Goal: Transaction & Acquisition: Purchase product/service

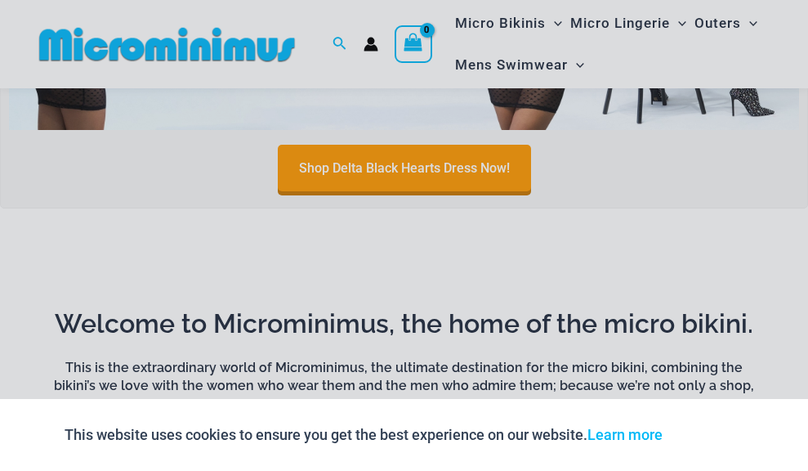
scroll to position [736, 0]
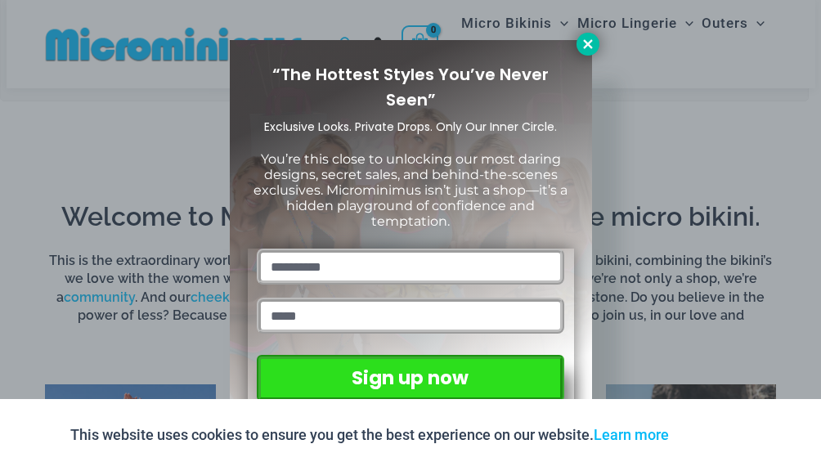
click at [581, 43] on icon at bounding box center [587, 44] width 15 height 15
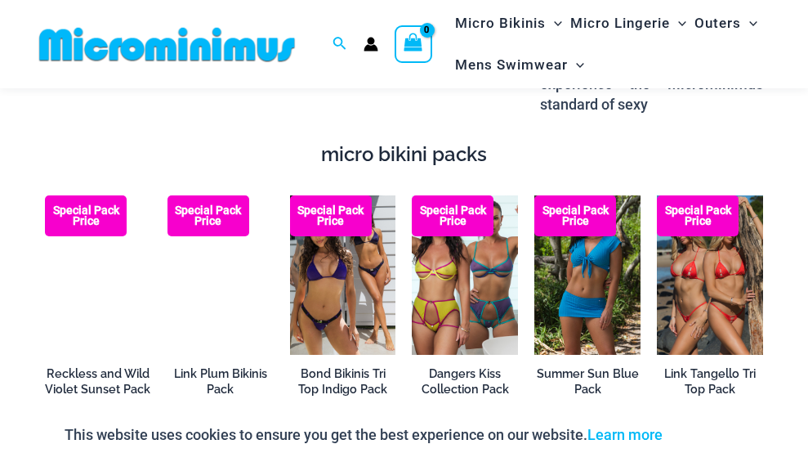
scroll to position [2452, 0]
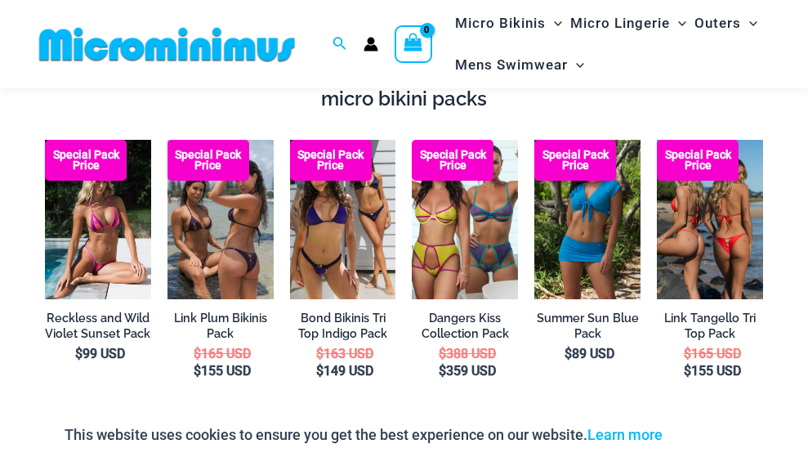
click at [713, 235] on img at bounding box center [710, 219] width 106 height 159
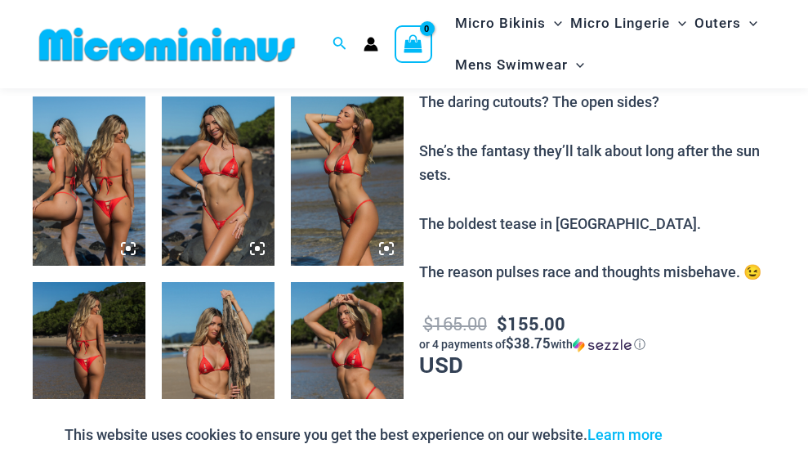
scroll to position [654, 0]
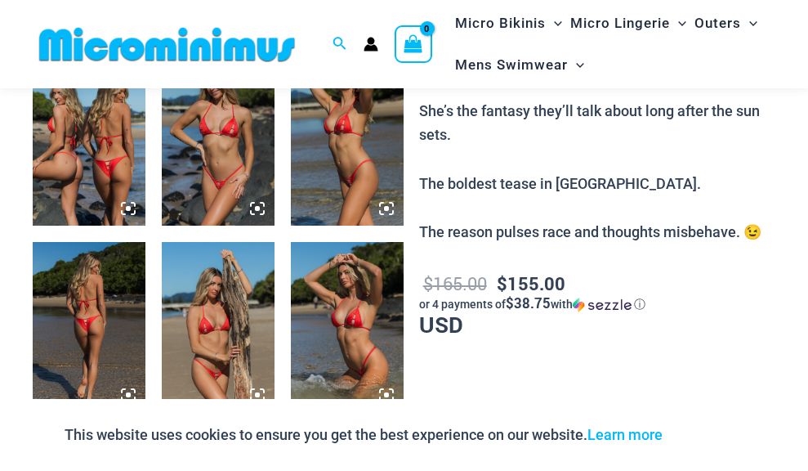
click at [81, 182] on img at bounding box center [89, 140] width 113 height 169
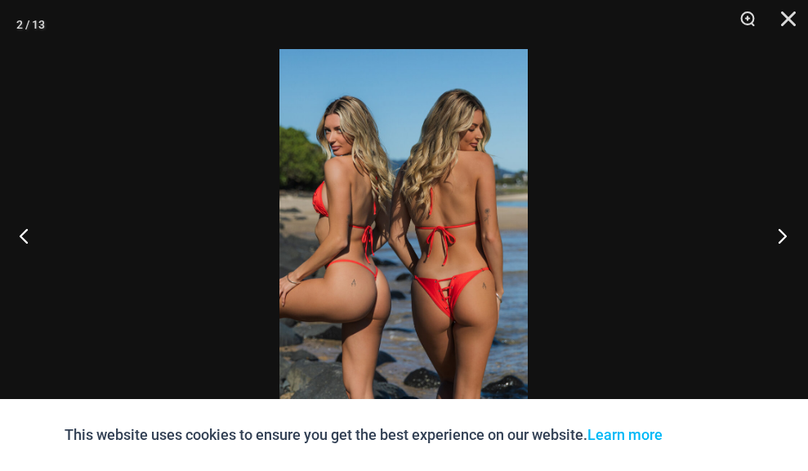
click at [784, 235] on button "Next" at bounding box center [777, 236] width 61 height 82
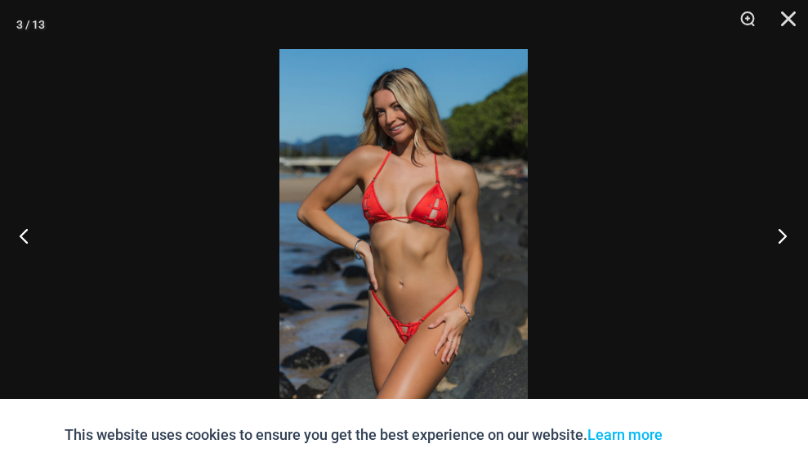
click at [784, 235] on button "Next" at bounding box center [777, 236] width 61 height 82
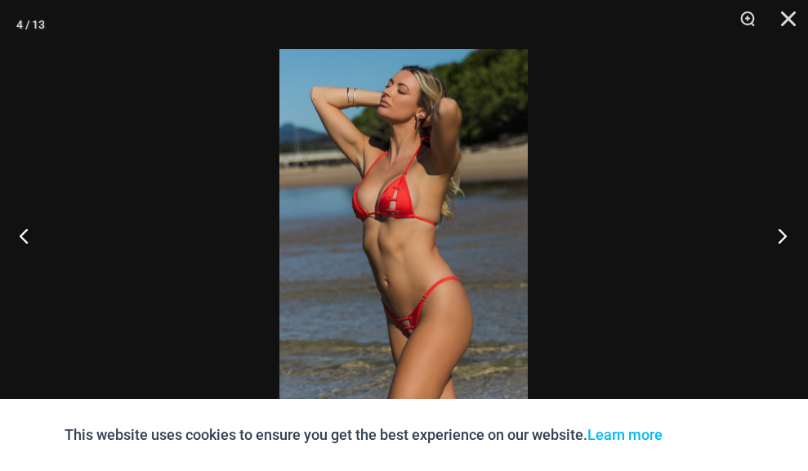
click at [781, 233] on button "Next" at bounding box center [777, 236] width 61 height 82
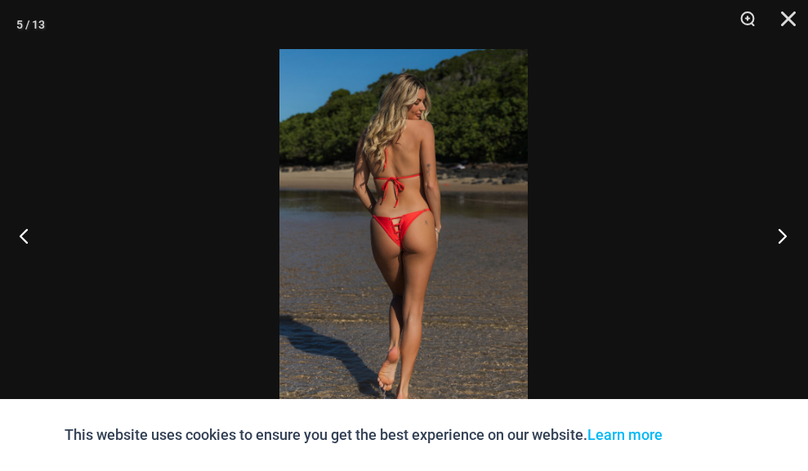
click at [774, 230] on button "Next" at bounding box center [777, 236] width 61 height 82
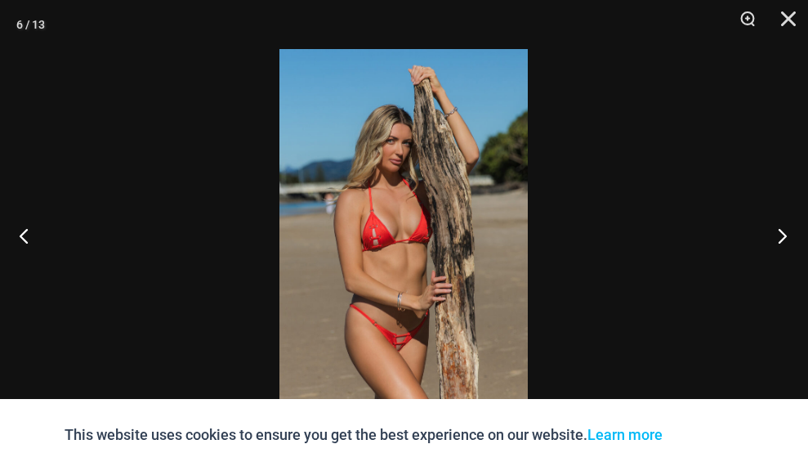
click at [770, 228] on button "Next" at bounding box center [777, 236] width 61 height 82
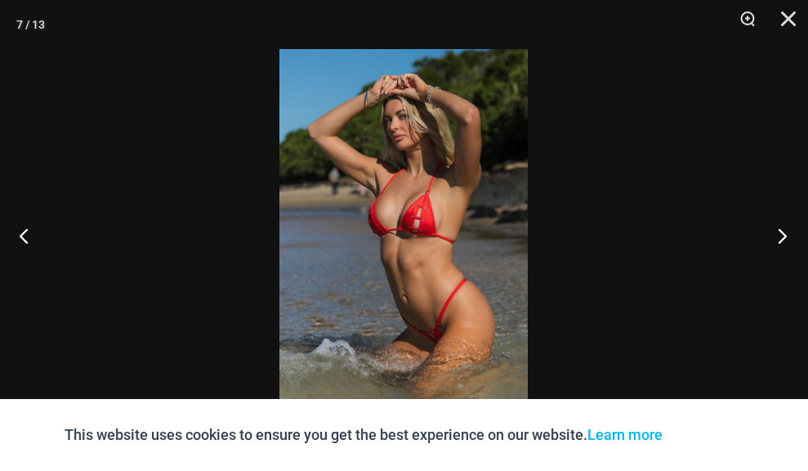
click at [770, 228] on button "Next" at bounding box center [777, 236] width 61 height 82
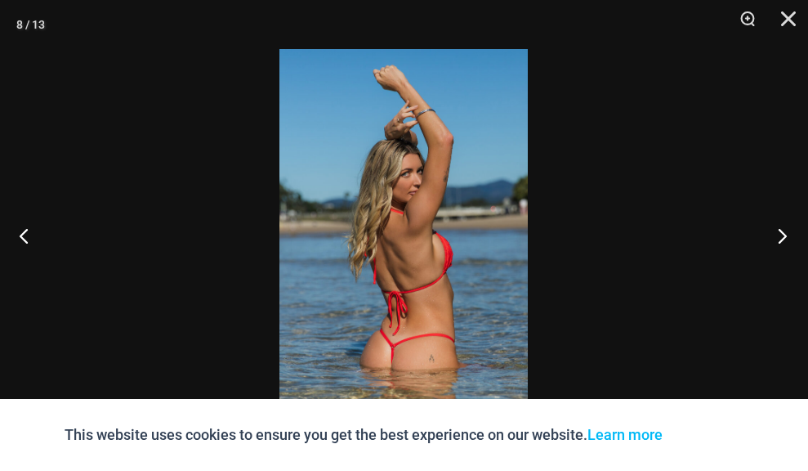
click at [770, 228] on button "Next" at bounding box center [777, 236] width 61 height 82
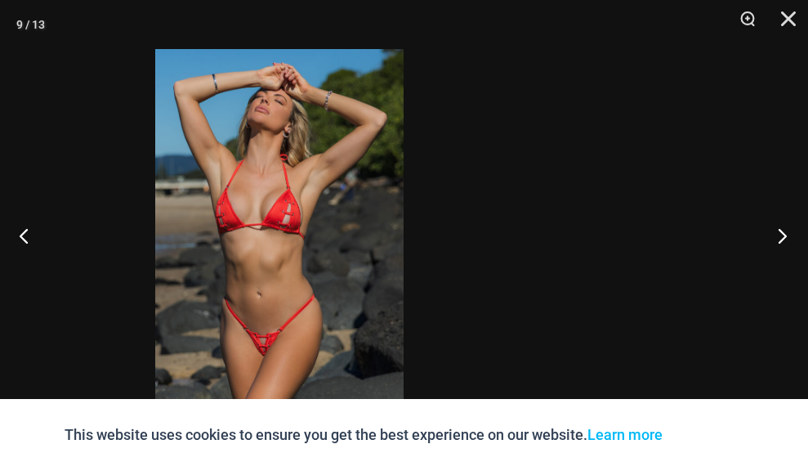
click at [661, 291] on div "9 / 13" at bounding box center [404, 235] width 808 height 471
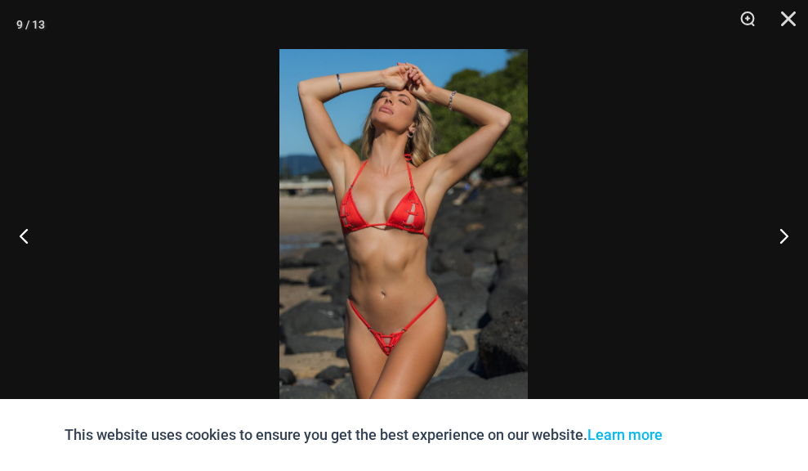
click at [378, 309] on img at bounding box center [404, 235] width 248 height 373
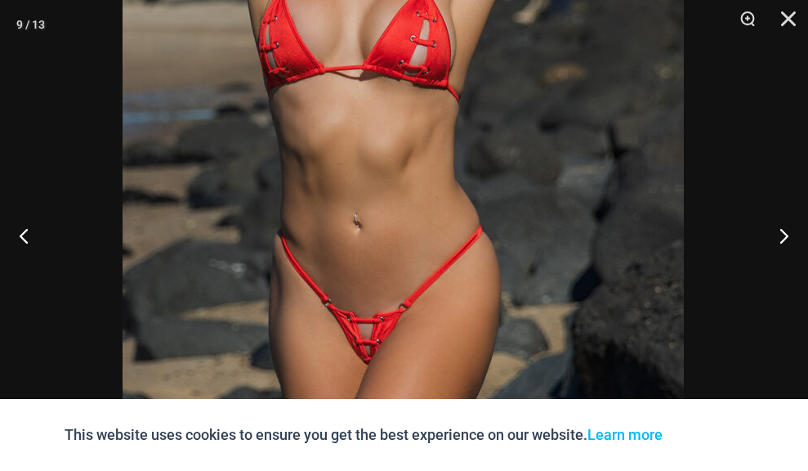
click at [389, 269] on img at bounding box center [404, 92] width 562 height 842
click at [392, 260] on img at bounding box center [404, 92] width 562 height 842
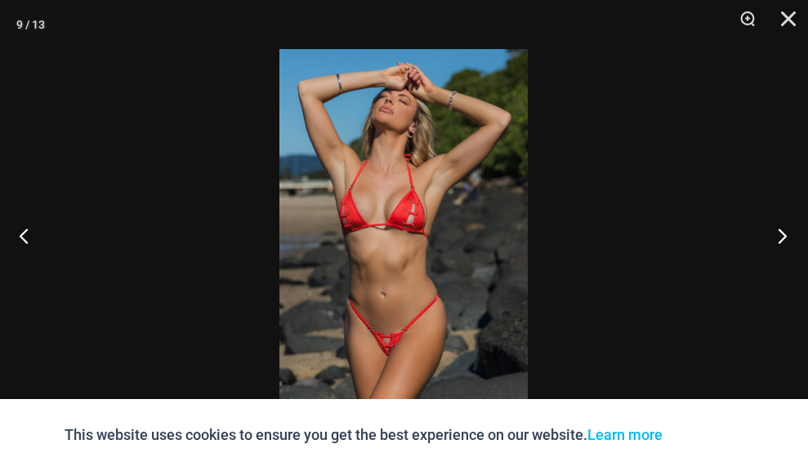
click at [779, 248] on button "Next" at bounding box center [777, 236] width 61 height 82
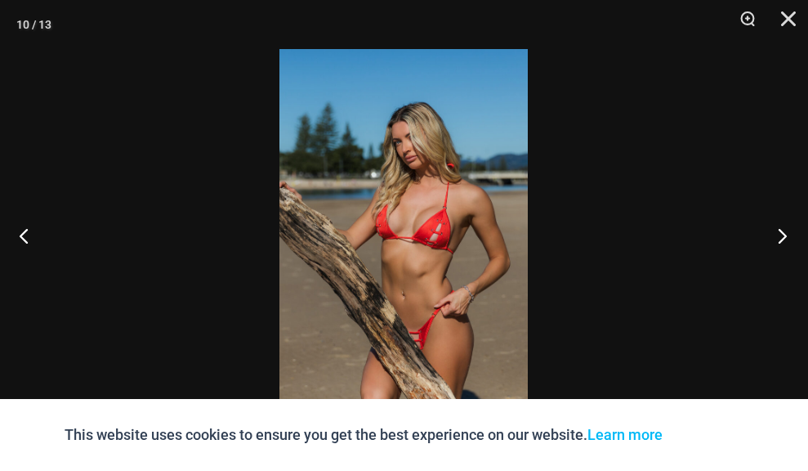
click at [779, 243] on button "Next" at bounding box center [777, 236] width 61 height 82
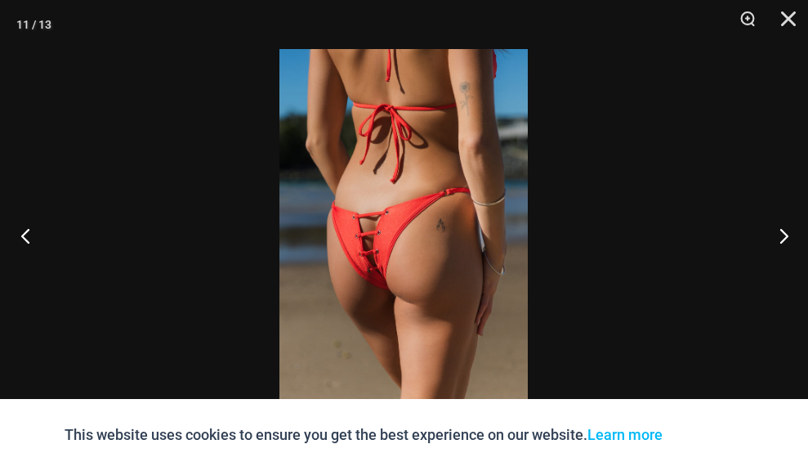
click at [35, 230] on button "Previous" at bounding box center [30, 236] width 61 height 82
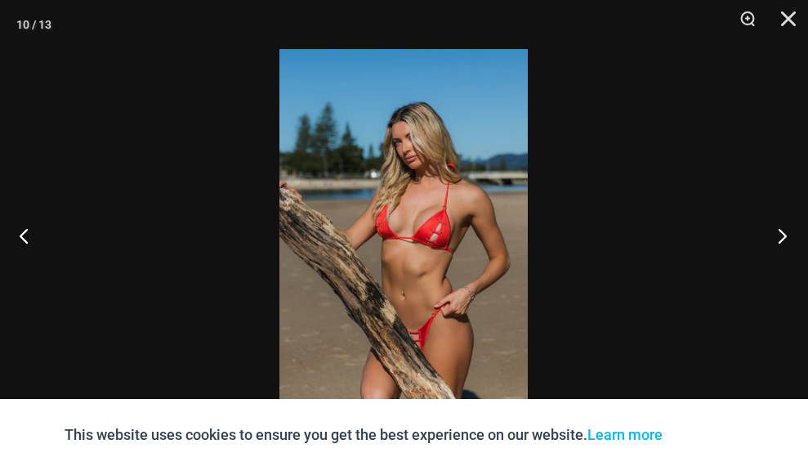
click at [789, 230] on button "Next" at bounding box center [777, 236] width 61 height 82
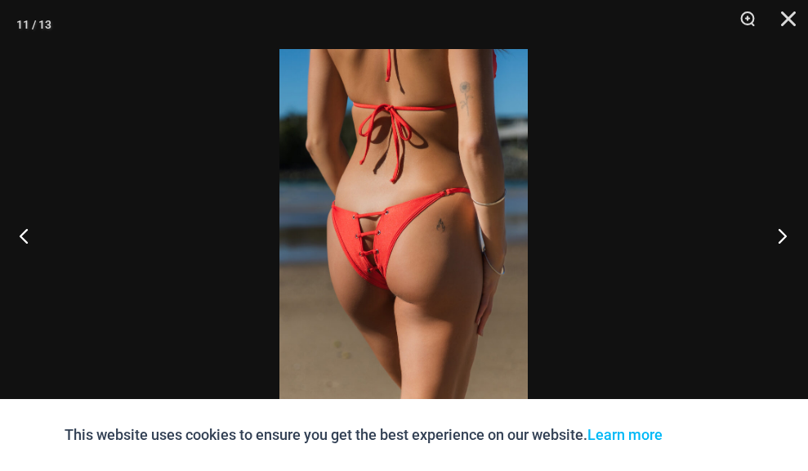
click at [789, 230] on button "Next" at bounding box center [777, 236] width 61 height 82
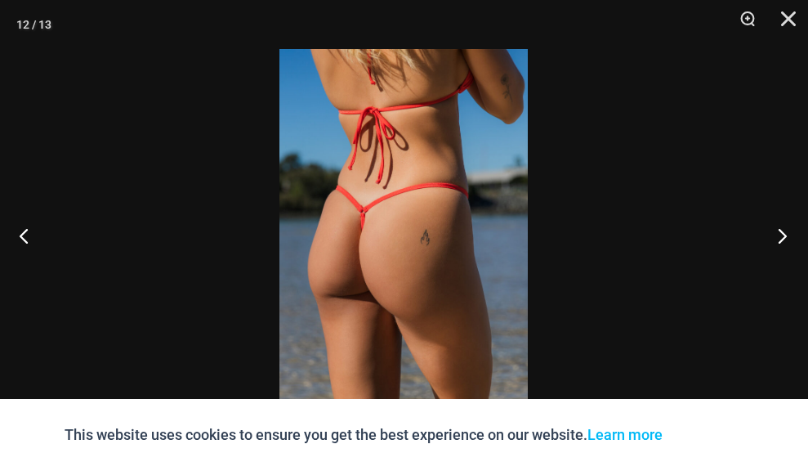
click at [789, 230] on button "Next" at bounding box center [777, 236] width 61 height 82
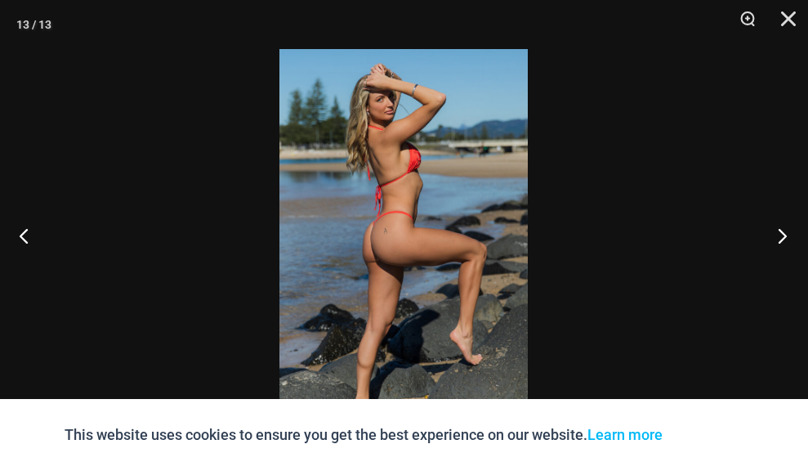
click at [789, 230] on button "Next" at bounding box center [777, 236] width 61 height 82
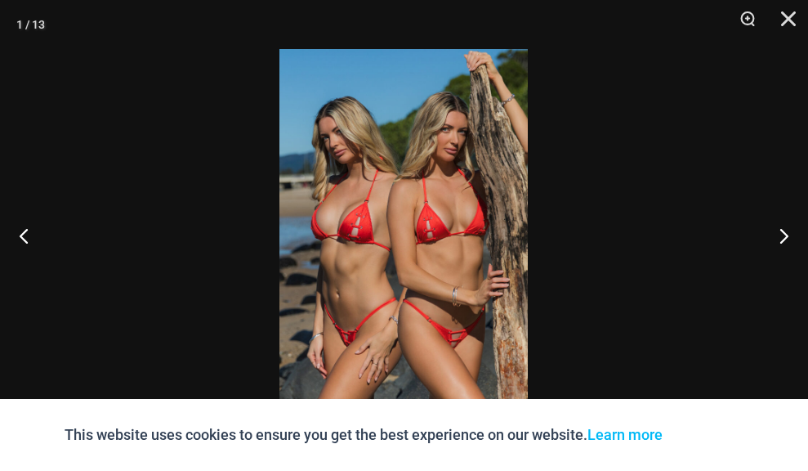
click at [471, 353] on img at bounding box center [404, 235] width 248 height 373
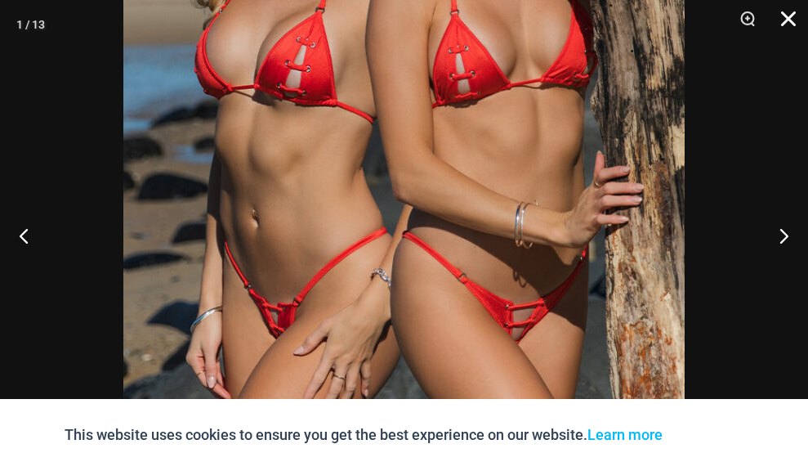
click at [784, 20] on button "Close" at bounding box center [783, 24] width 41 height 49
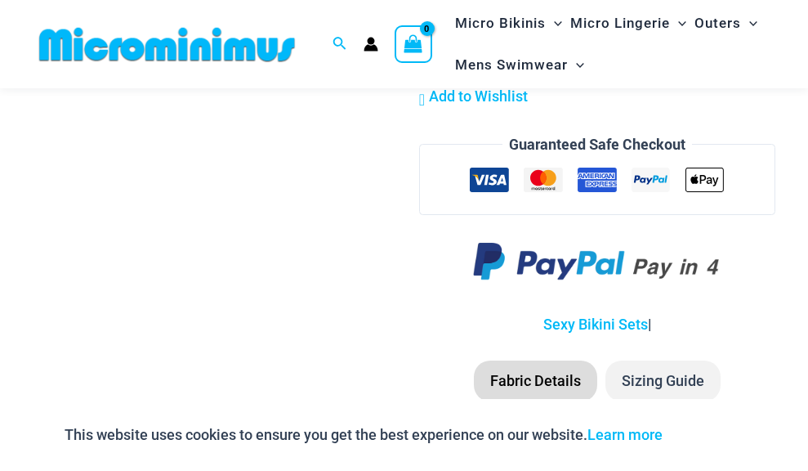
scroll to position [2289, 0]
